Goal: Find specific page/section: Find specific page/section

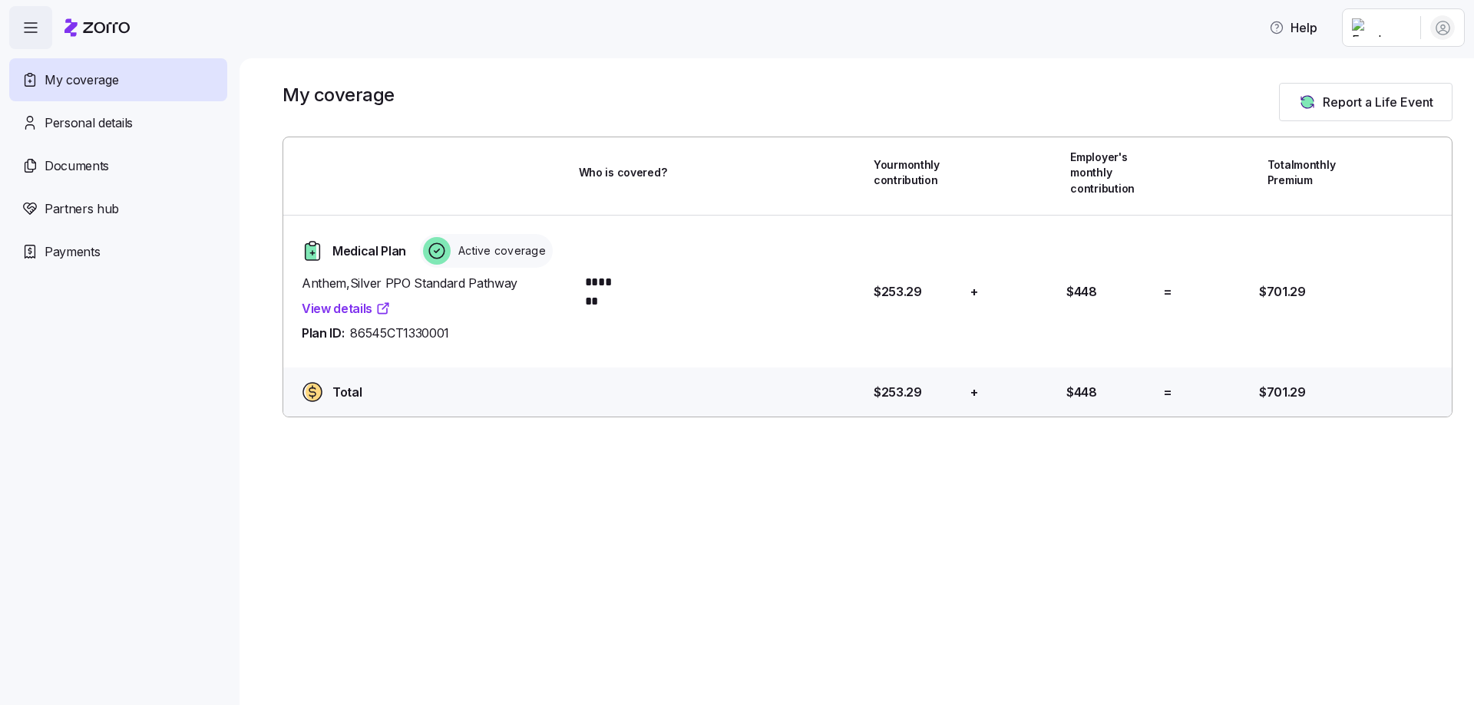
click at [1415, 21] on html "Help My coverage Personal details Documents Partners hub Payments My coverage R…" at bounding box center [737, 348] width 1474 height 696
click at [1396, 77] on div "Admin view" at bounding box center [1390, 69] width 79 height 17
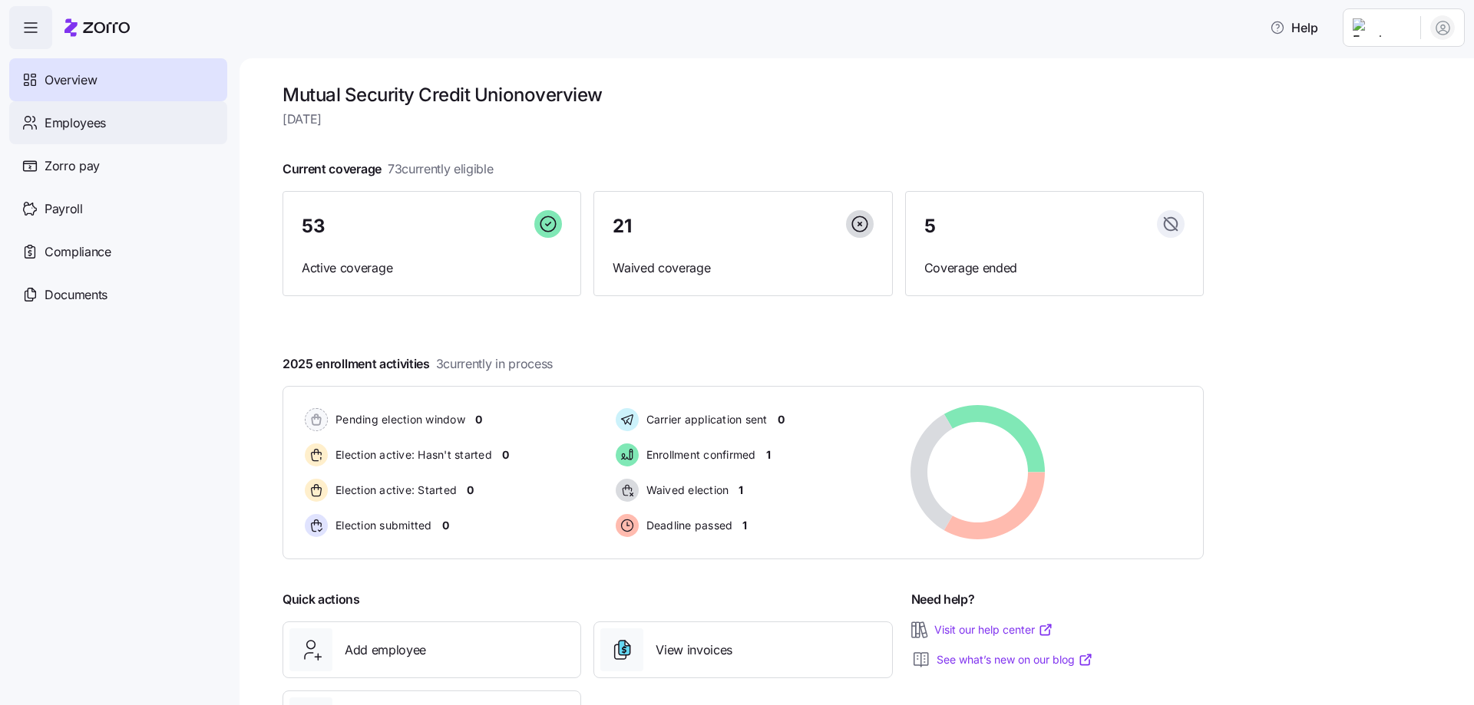
click at [80, 114] on span "Employees" at bounding box center [75, 123] width 61 height 19
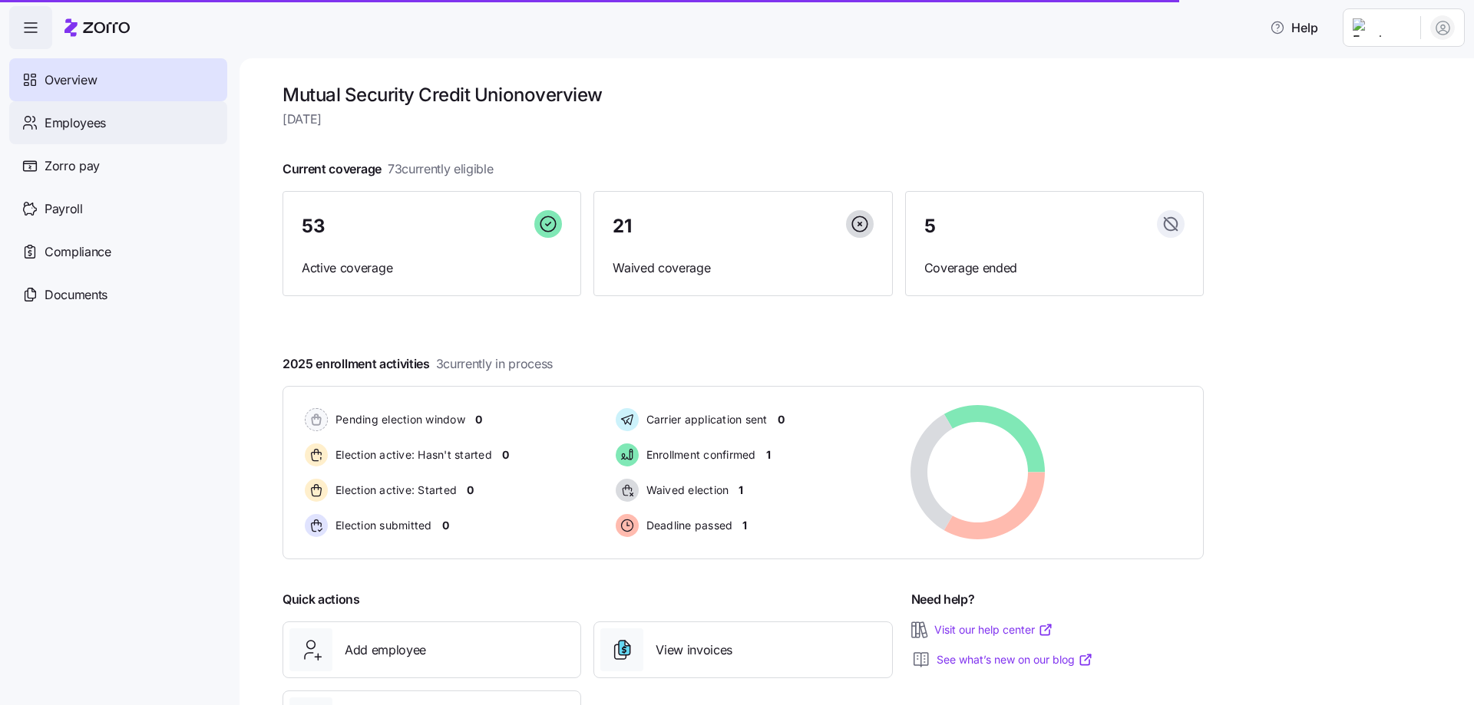
click at [73, 129] on span "Employees" at bounding box center [75, 123] width 61 height 19
click at [80, 122] on span "Employees" at bounding box center [75, 123] width 61 height 19
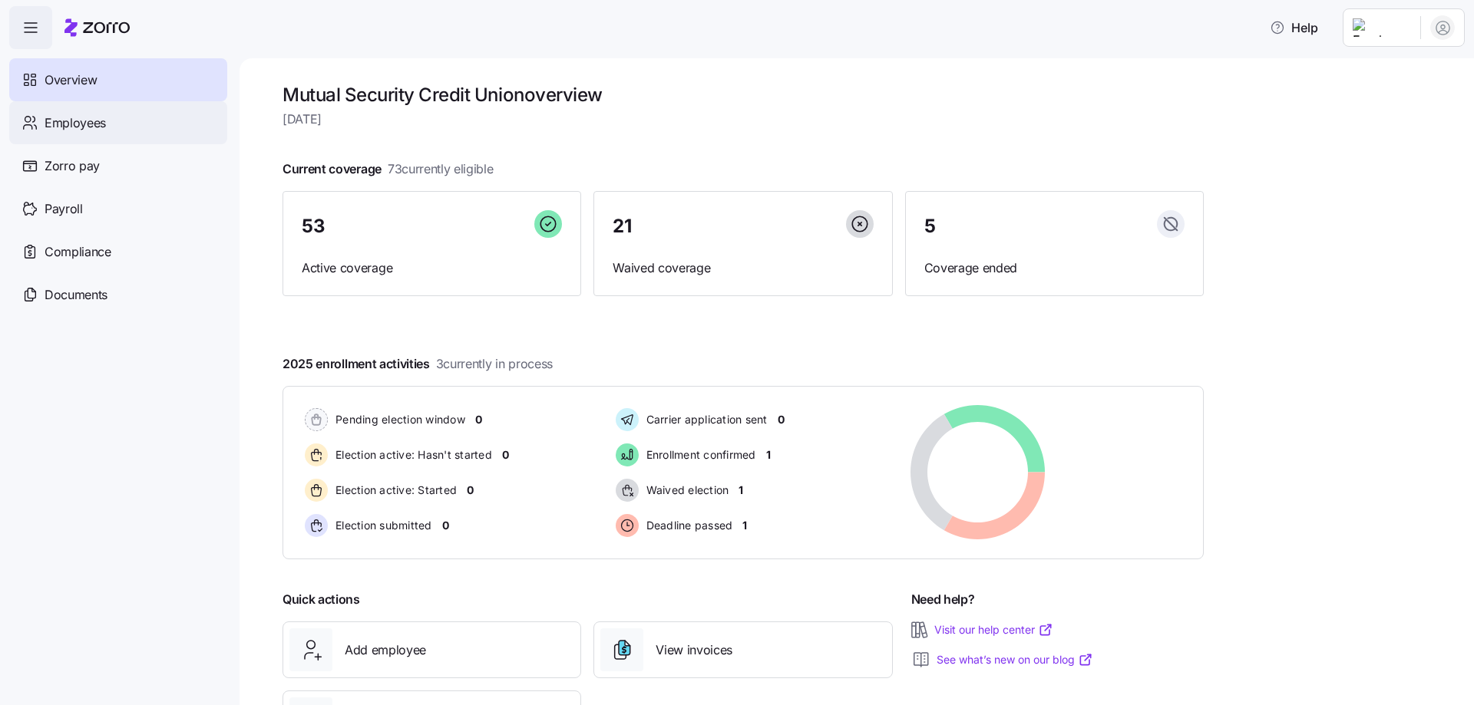
click at [58, 126] on span "Employees" at bounding box center [75, 123] width 61 height 19
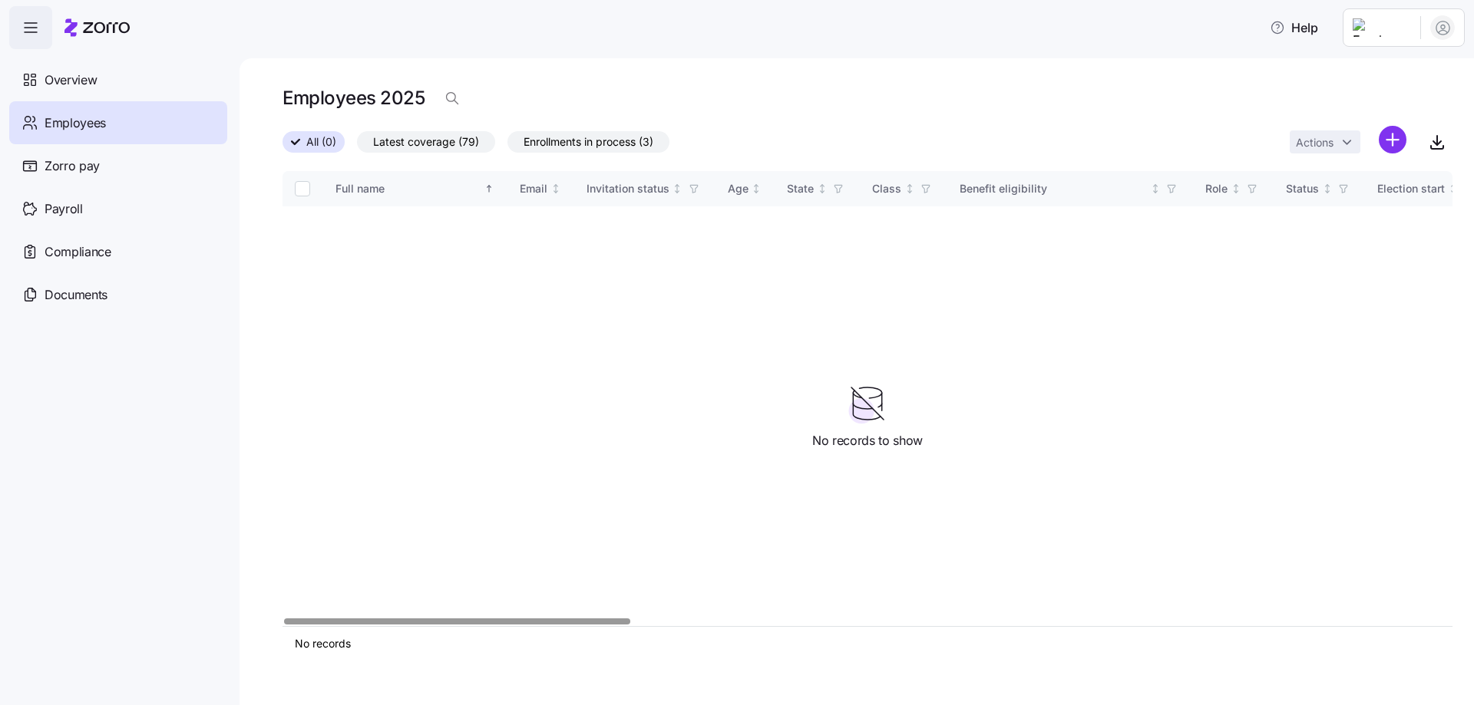
click at [90, 115] on span "Employees" at bounding box center [75, 123] width 61 height 19
click at [284, 624] on div at bounding box center [457, 621] width 346 height 5
click at [72, 81] on span "Overview" at bounding box center [71, 80] width 52 height 19
click at [81, 88] on span "Overview" at bounding box center [71, 80] width 52 height 19
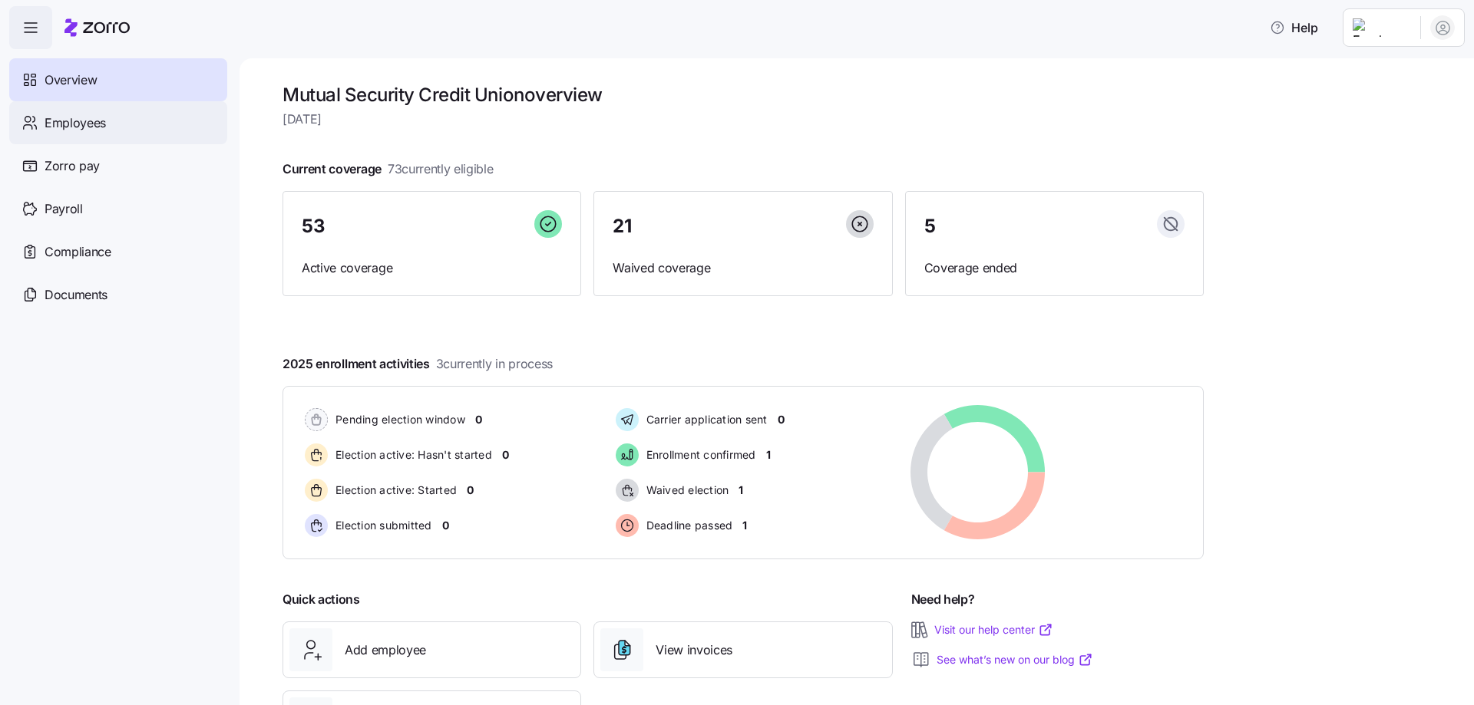
click at [52, 125] on span "Employees" at bounding box center [75, 123] width 61 height 19
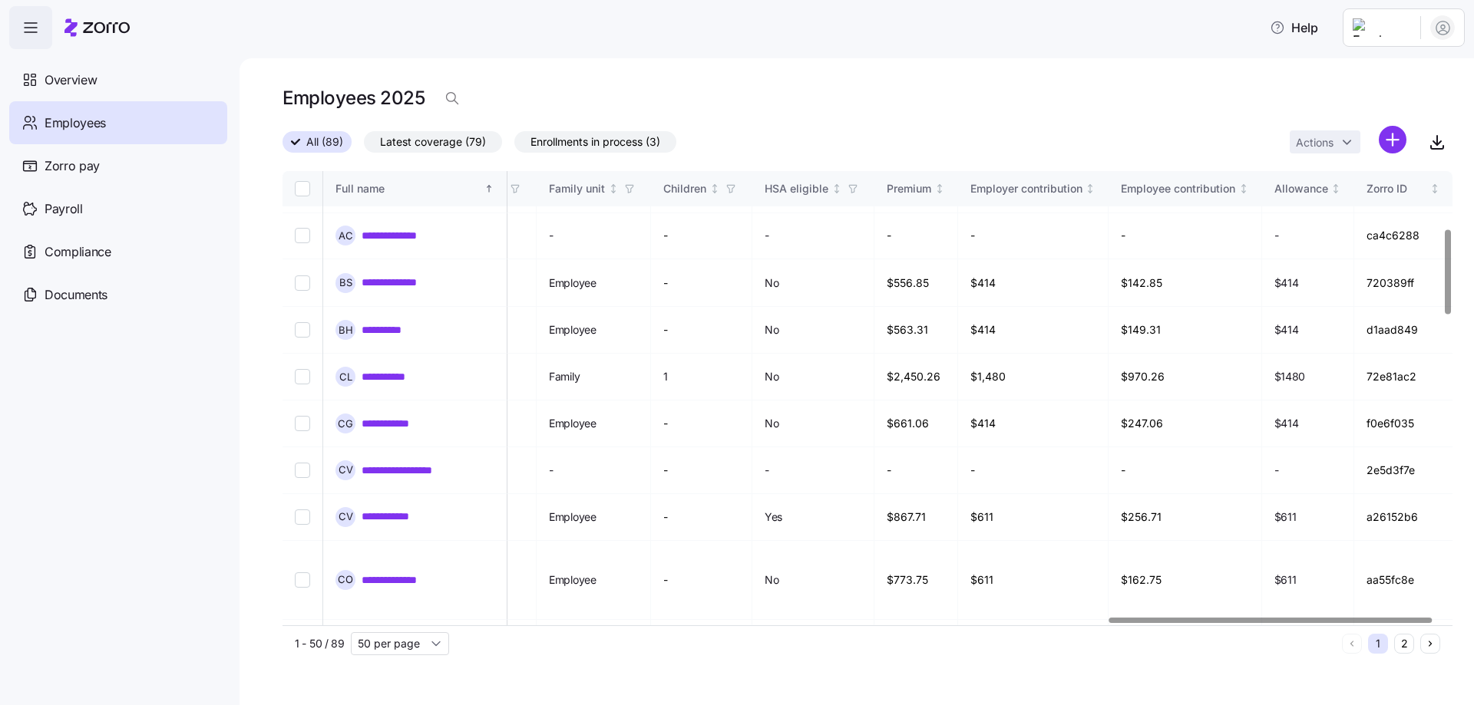
scroll to position [307, 2987]
click at [1321, 623] on div at bounding box center [1270, 620] width 323 height 5
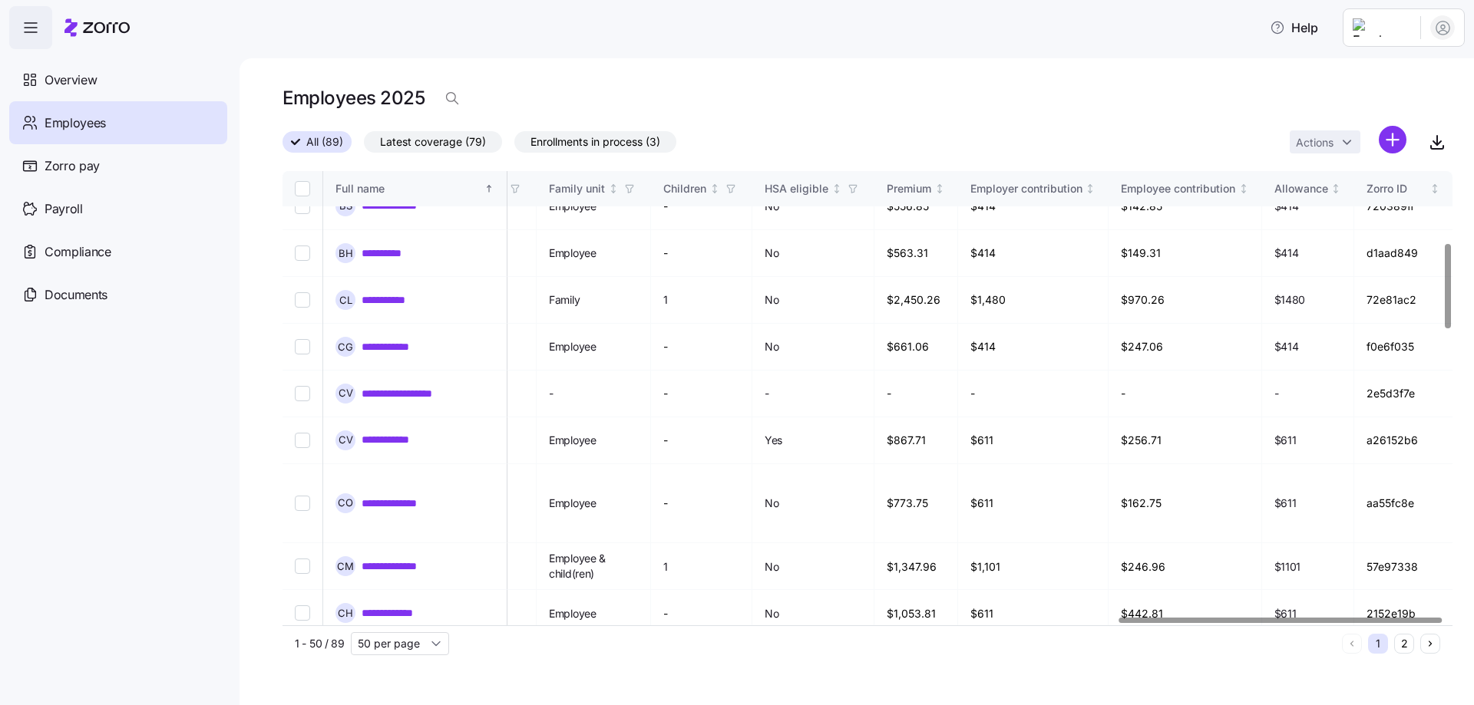
scroll to position [384, 2938]
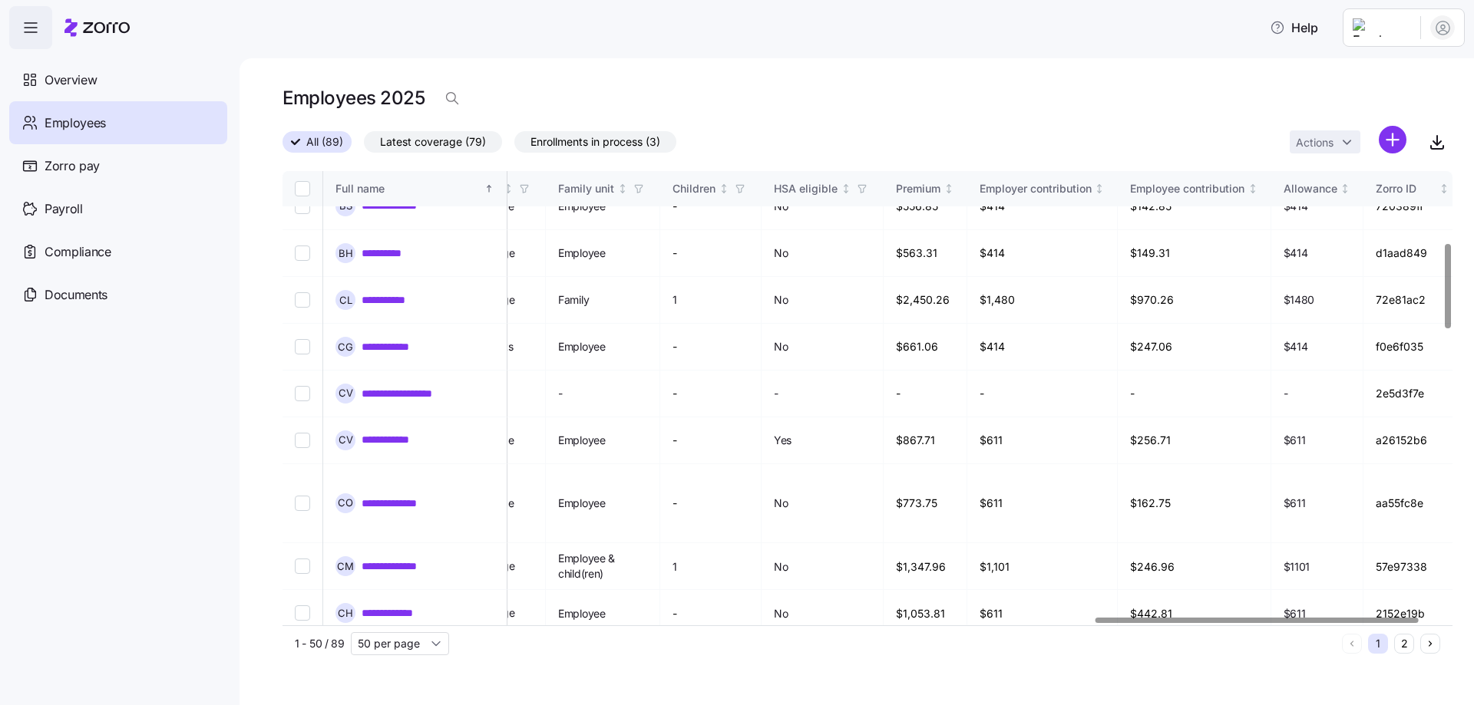
click at [1131, 623] on div at bounding box center [1256, 620] width 323 height 5
